Goal: Task Accomplishment & Management: Complete application form

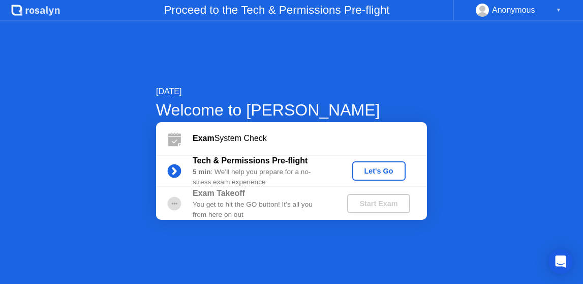
click at [388, 174] on div "Let's Go" at bounding box center [379, 171] width 45 height 8
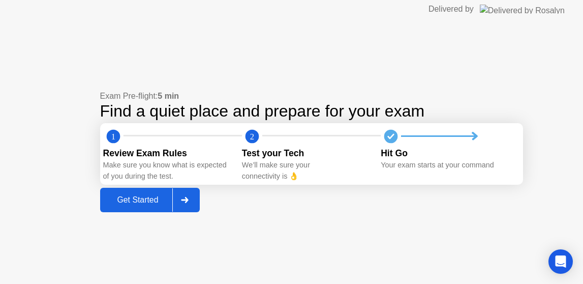
click at [130, 201] on div "Get Started" at bounding box center [138, 199] width 70 height 9
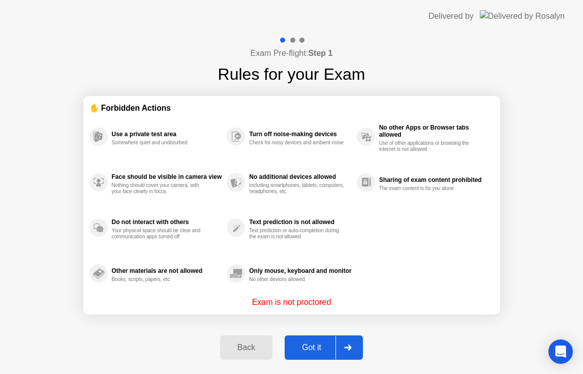
click at [309, 352] on div "Got it" at bounding box center [312, 347] width 48 height 9
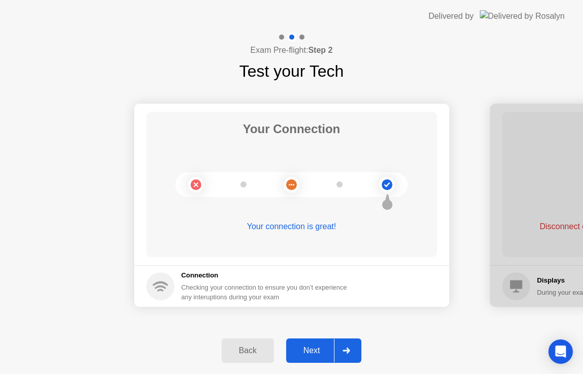
click at [315, 352] on div "Next" at bounding box center [311, 350] width 45 height 9
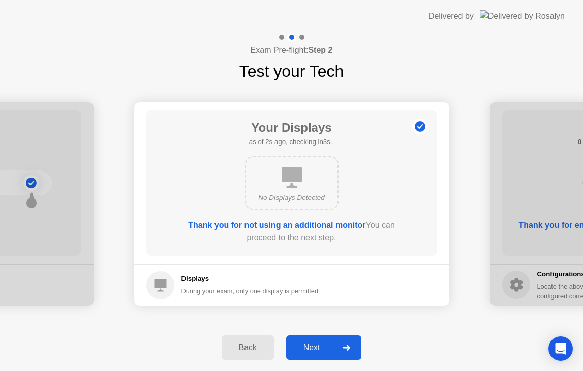
click at [322, 347] on div "Next" at bounding box center [311, 347] width 45 height 9
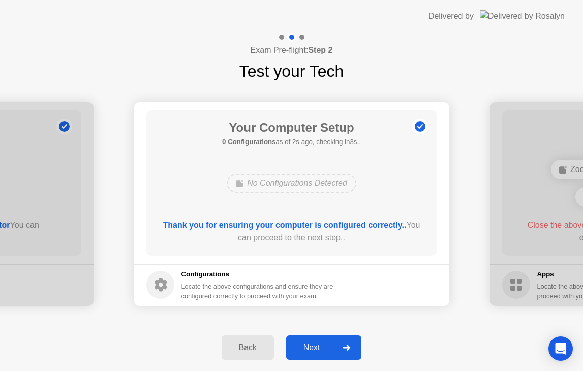
click at [322, 347] on div "Next" at bounding box center [311, 347] width 45 height 9
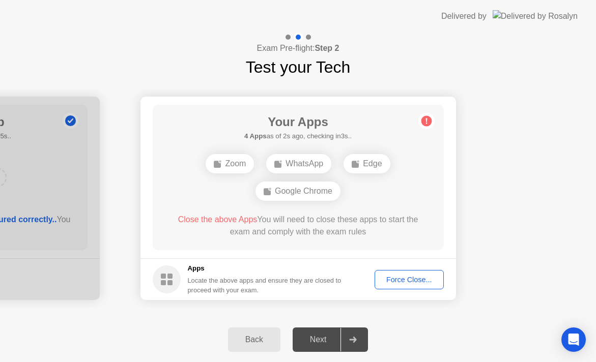
click at [403, 276] on div "Force Close..." at bounding box center [409, 280] width 62 height 8
click at [398, 282] on div "Force Close..." at bounding box center [409, 280] width 62 height 8
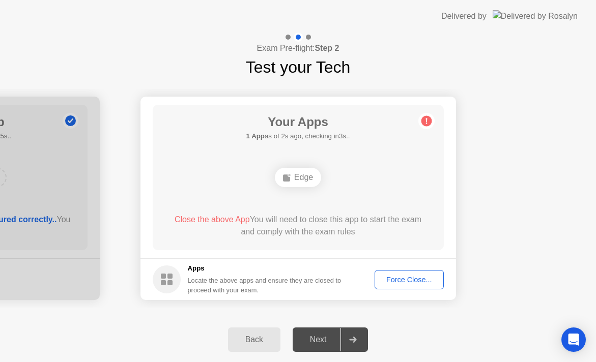
click at [418, 279] on div "Force Close..." at bounding box center [409, 280] width 62 height 8
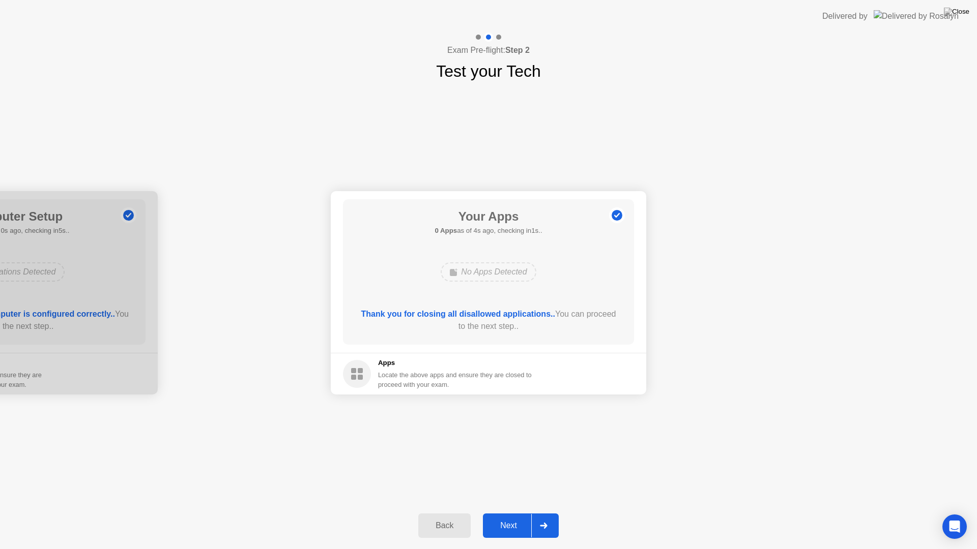
click at [515, 525] on div "Next" at bounding box center [508, 525] width 45 height 9
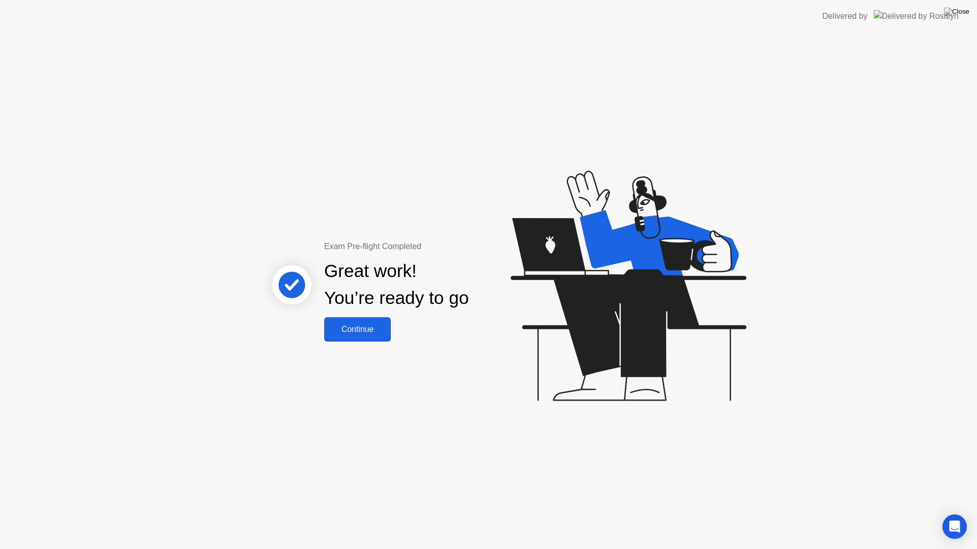
click at [364, 327] on div "Continue" at bounding box center [357, 329] width 61 height 9
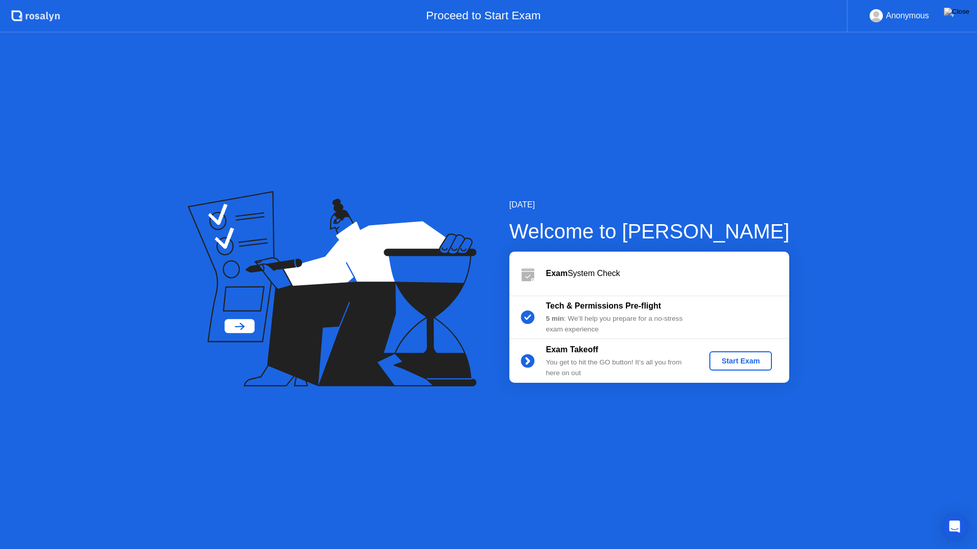
click at [907, 256] on div "[DATE] Welcome to [PERSON_NAME] Exam System Check Tech & Permissions Pre-flight…" at bounding box center [488, 291] width 977 height 517
drag, startPoint x: 711, startPoint y: 0, endPoint x: 786, endPoint y: 274, distance: 283.7
click at [715, 132] on app-layout-with-header ".st0{fill:#f0f8ff;} .st1{fill:#d4e3ff;} .st2{fill:#b4c2ff;} background Proceed …" at bounding box center [488, 274] width 977 height 549
click at [756, 363] on div "Start Exam" at bounding box center [740, 361] width 54 height 8
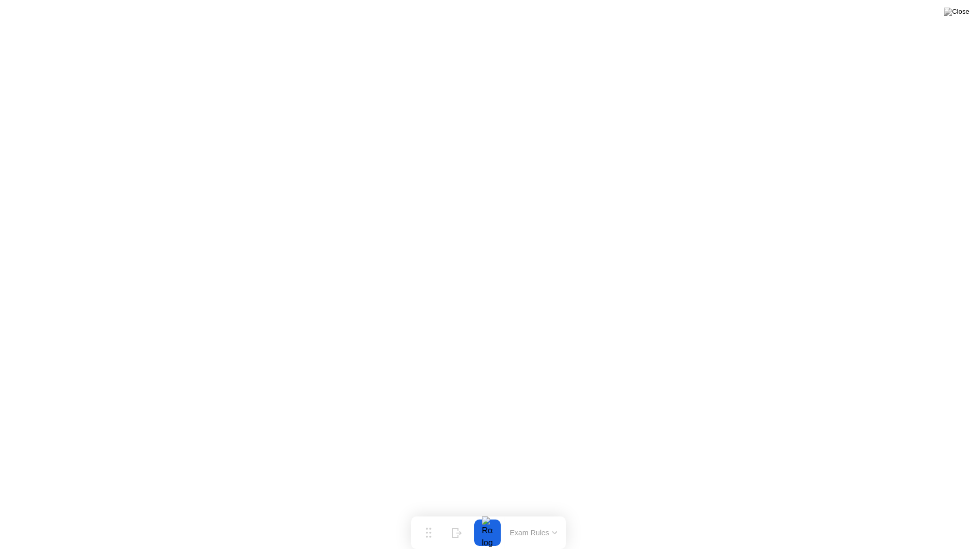
click at [548, 534] on button "Exam Rules" at bounding box center [534, 532] width 54 height 9
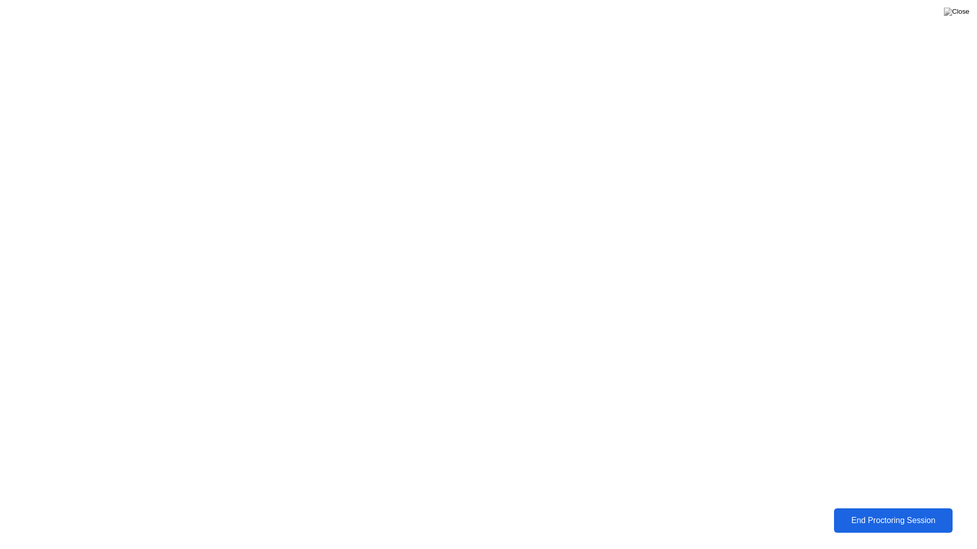
click at [920, 524] on div "End Proctoring Session" at bounding box center [892, 520] width 113 height 9
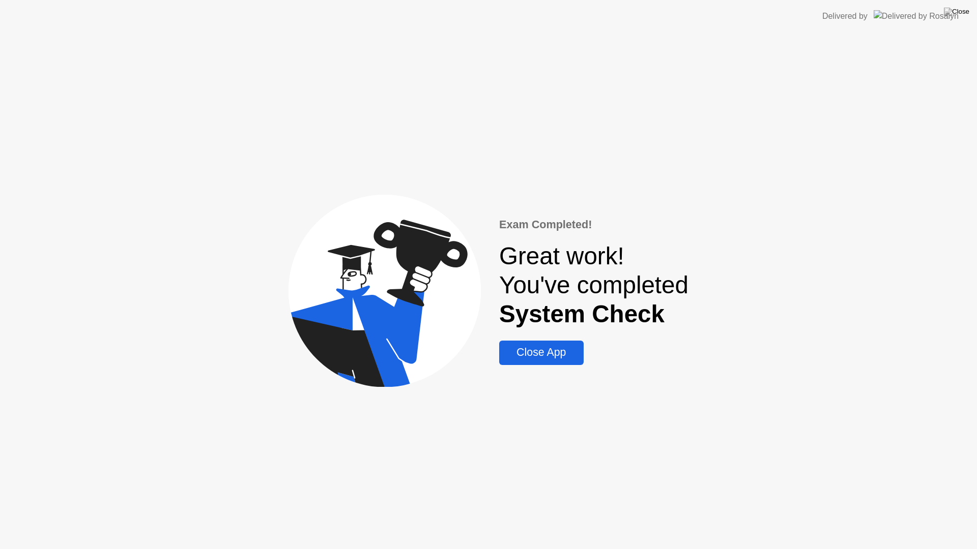
click at [561, 355] on div "Close App" at bounding box center [541, 352] width 78 height 13
